Goal: Task Accomplishment & Management: Use online tool/utility

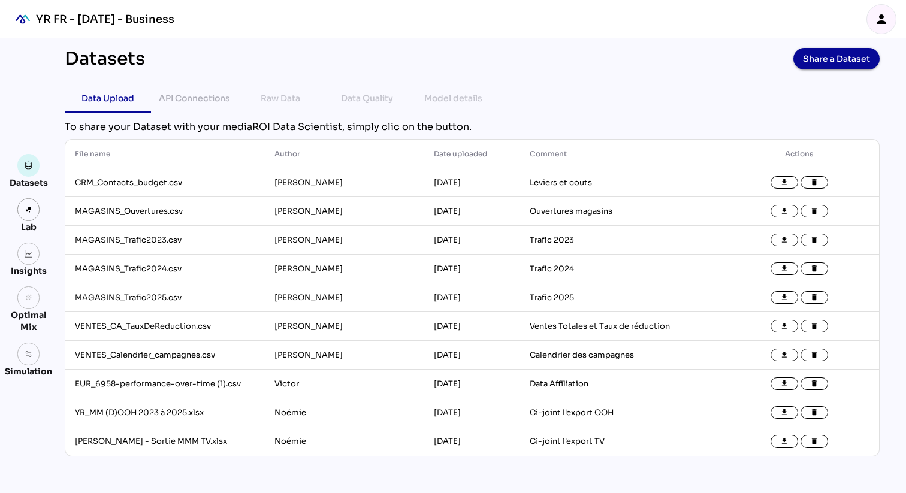
click at [255, 97] on div "Raw Data" at bounding box center [280, 98] width 86 height 29
click at [201, 93] on div "API Connections" at bounding box center [194, 98] width 71 height 14
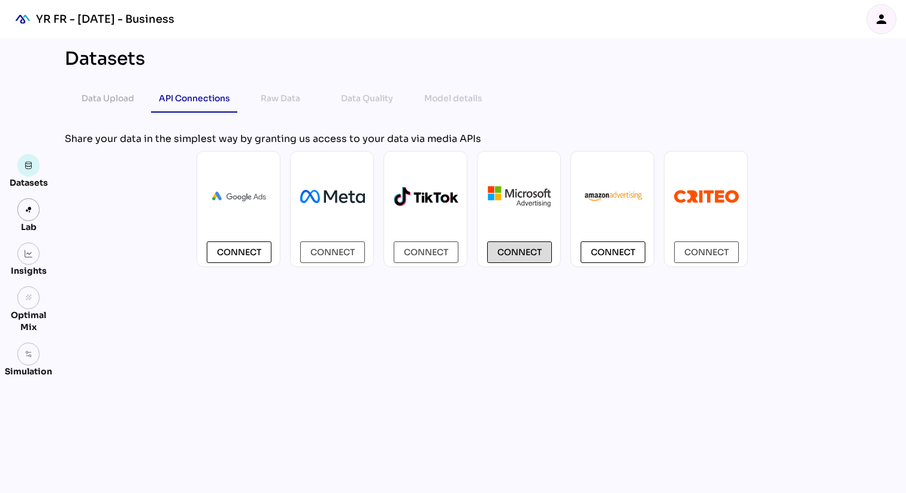
click at [514, 250] on span "Connect" at bounding box center [520, 252] width 44 height 14
